Goal: Transaction & Acquisition: Purchase product/service

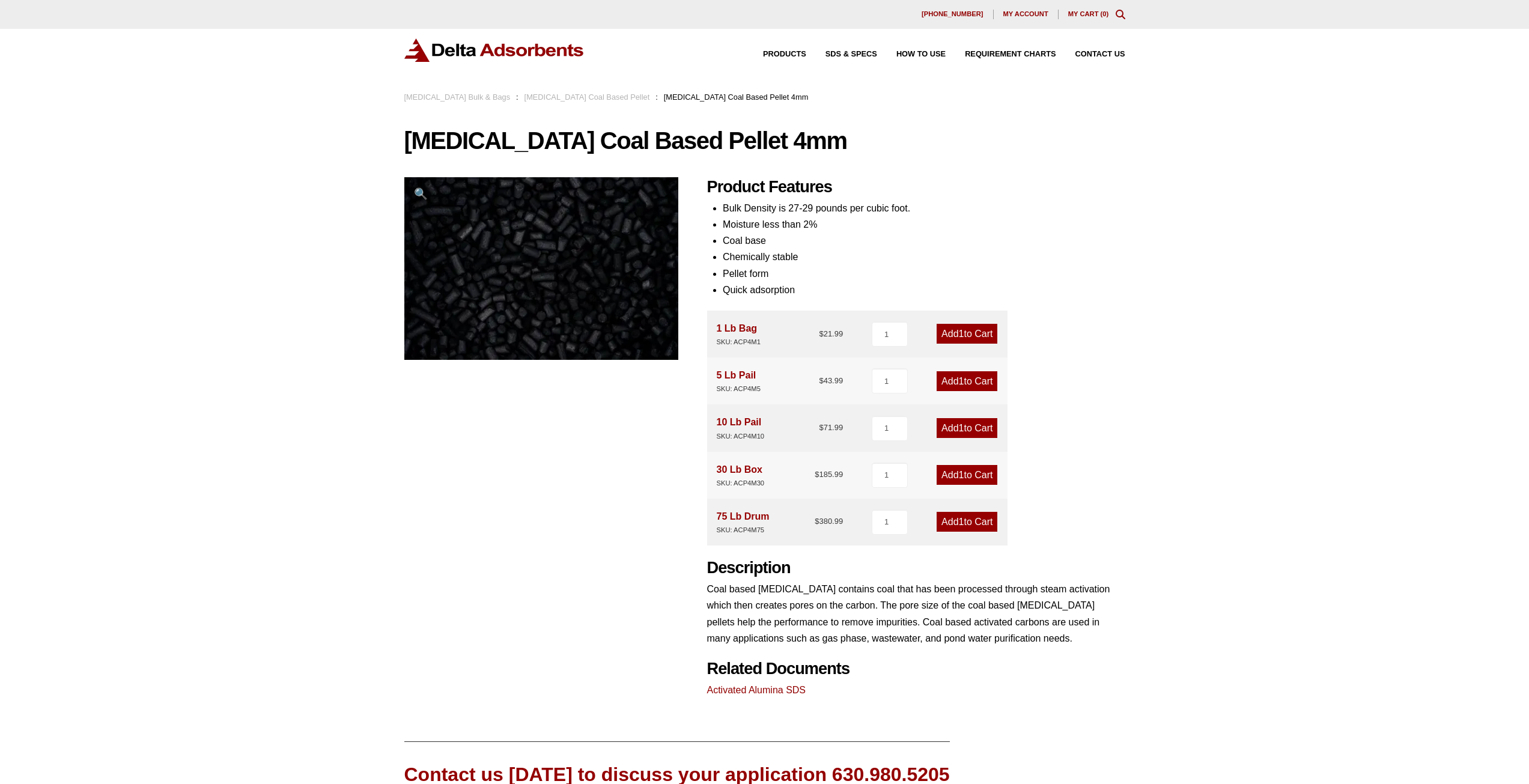
click at [619, 98] on link "[MEDICAL_DATA] Coal Based Pellet" at bounding box center [587, 97] width 125 height 9
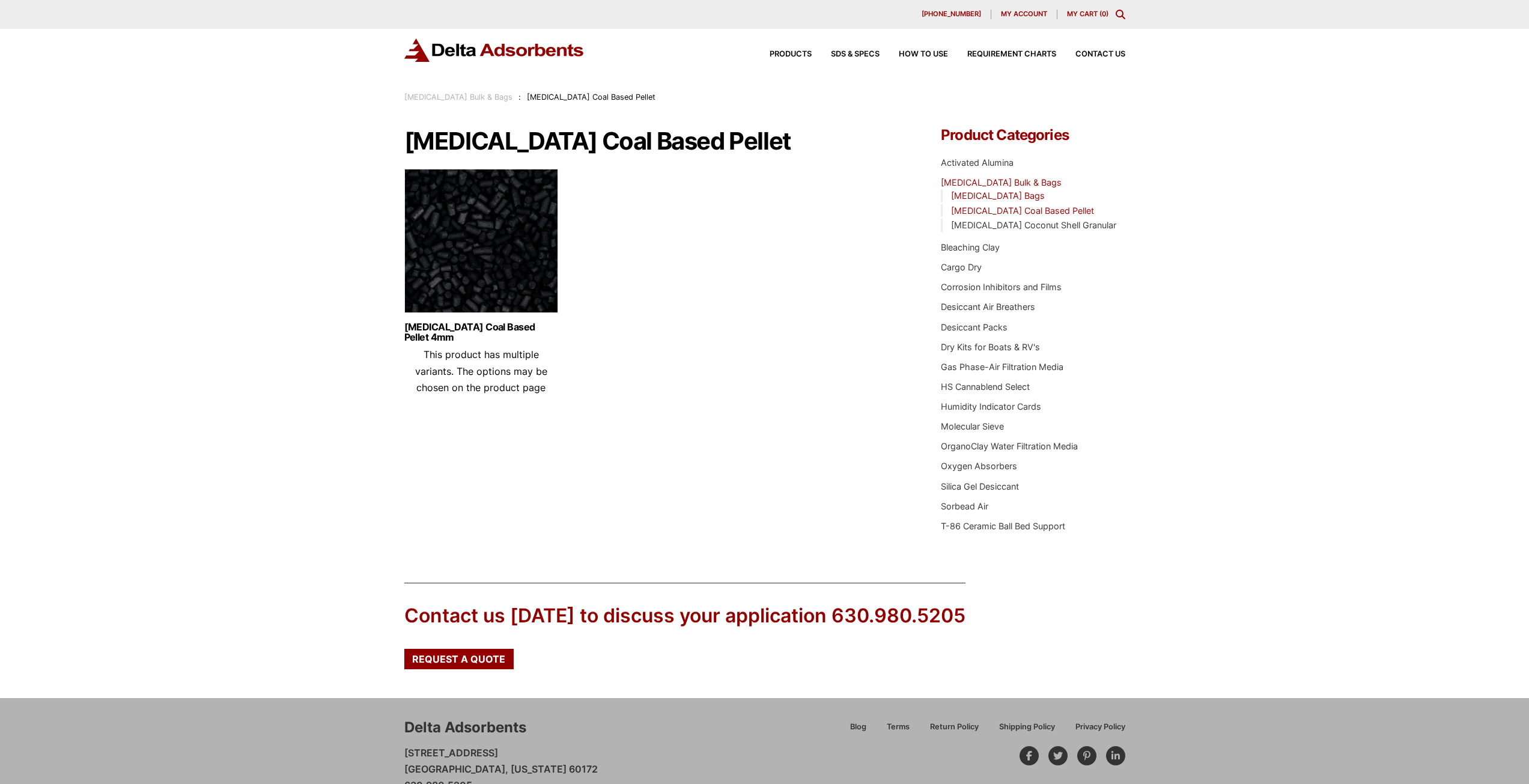
click at [1023, 199] on link "[MEDICAL_DATA] Bags" at bounding box center [997, 195] width 93 height 10
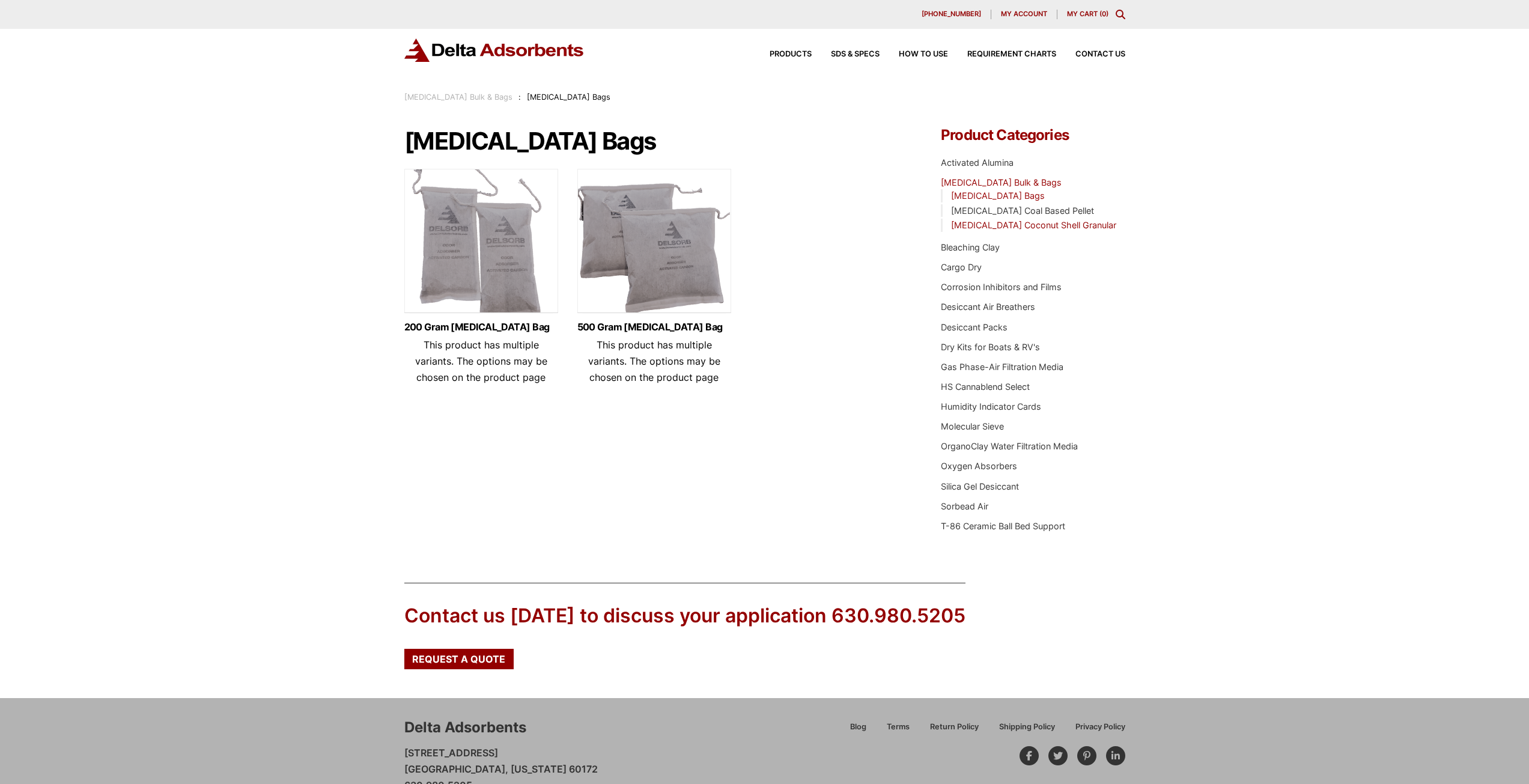
click at [1026, 227] on link "[MEDICAL_DATA] Coconut Shell Granular" at bounding box center [1034, 224] width 165 height 10
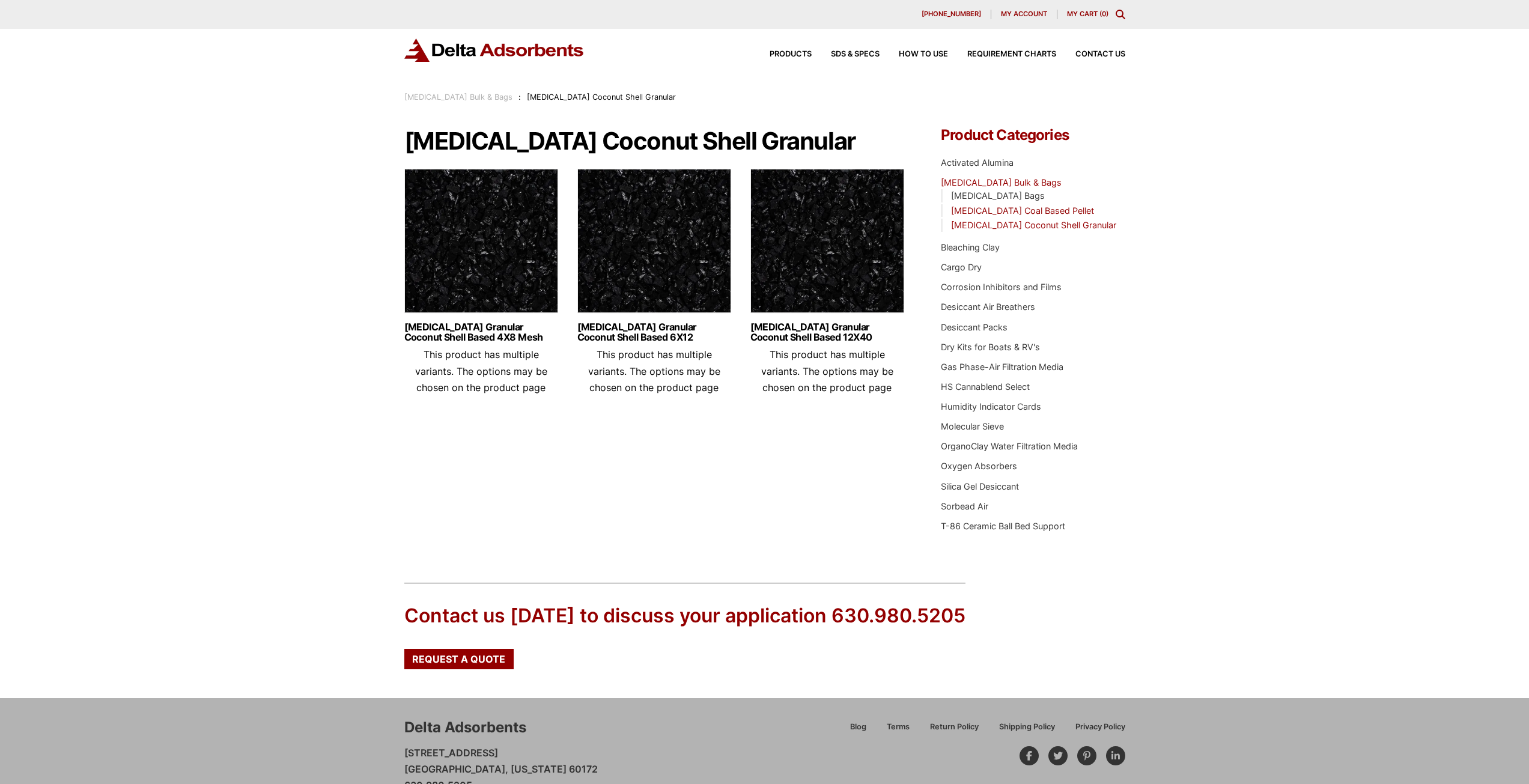
click at [978, 211] on link "[MEDICAL_DATA] Coal Based Pellet" at bounding box center [1022, 210] width 143 height 10
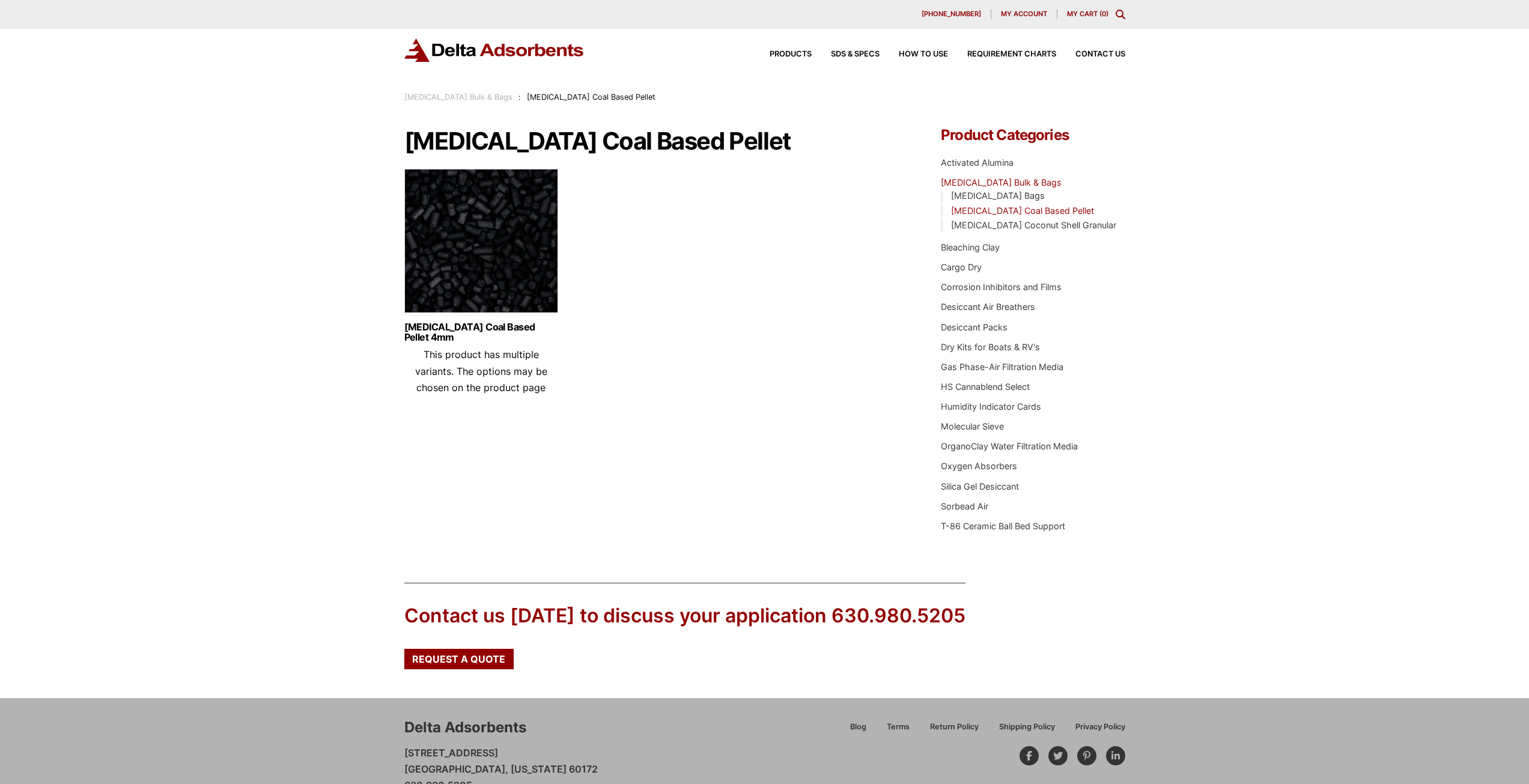
click at [558, 231] on ul "[MEDICAL_DATA] Coal Based Pellet 4mm This product has multiple variants. The op…" at bounding box center [655, 287] width 501 height 236
click at [516, 240] on img at bounding box center [481, 244] width 154 height 150
